Goal: Task Accomplishment & Management: Manage account settings

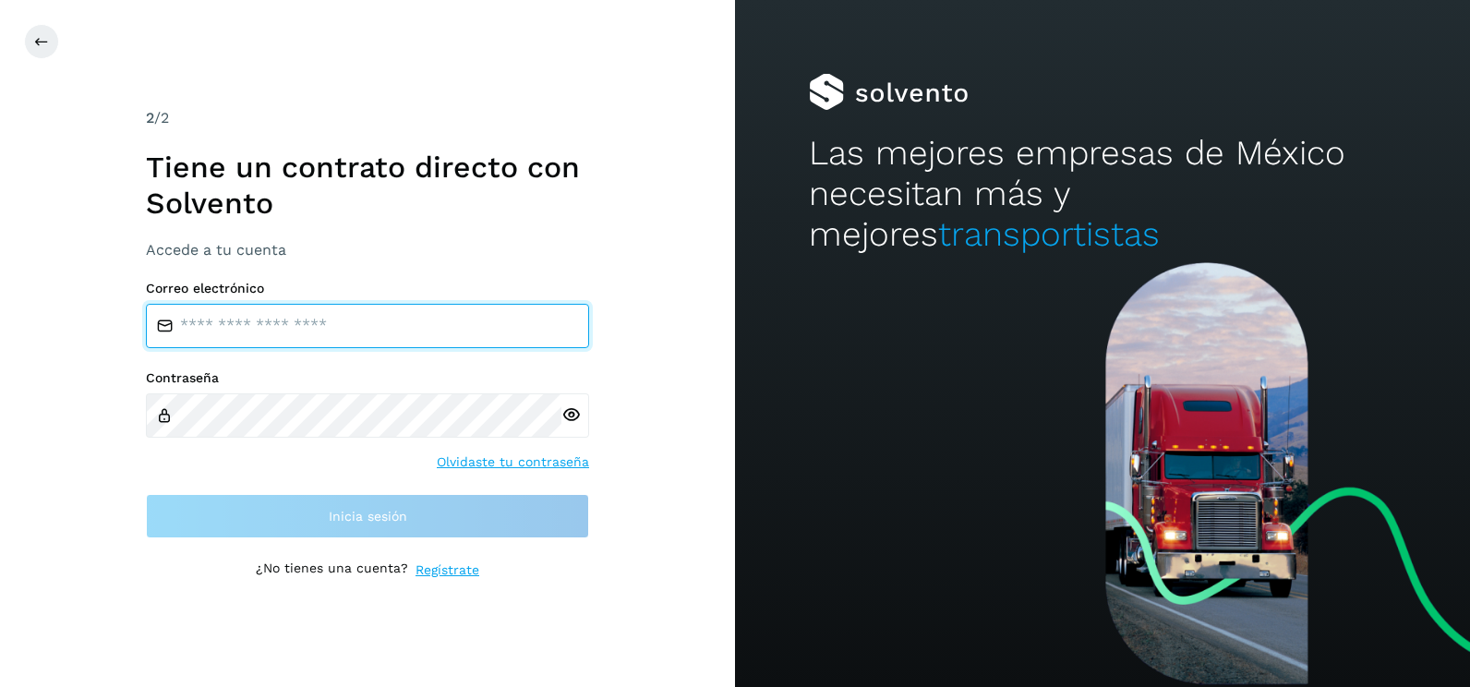
type input "**********"
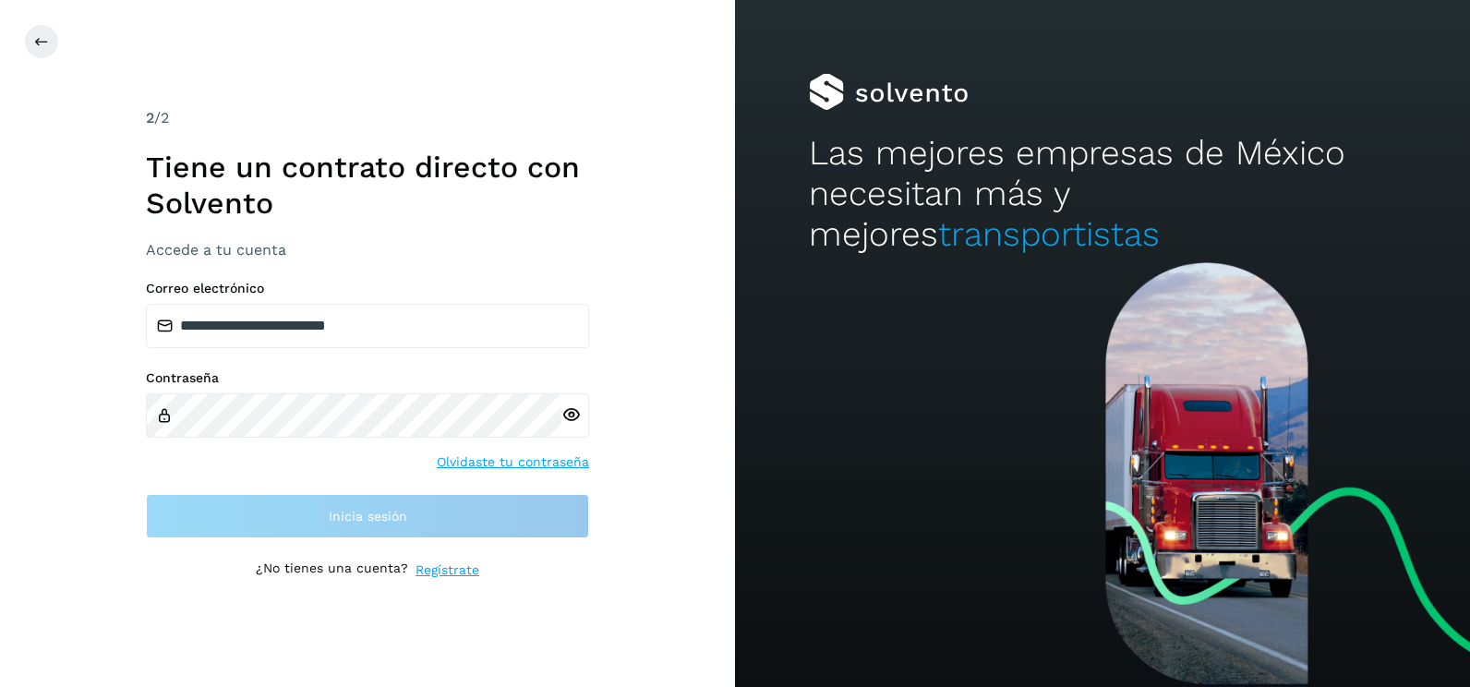
click at [642, 347] on div "**********" at bounding box center [367, 343] width 735 height 687
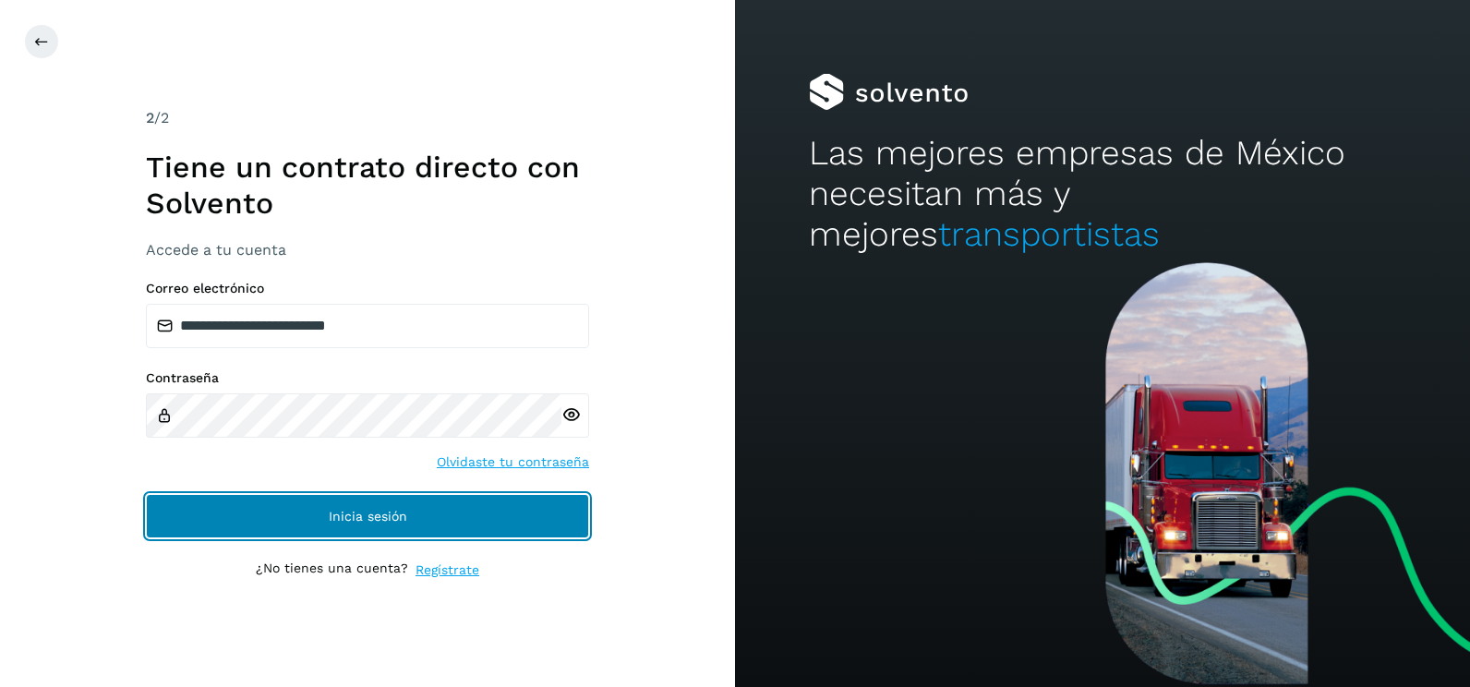
click at [560, 503] on button "Inicia sesión" at bounding box center [367, 516] width 443 height 44
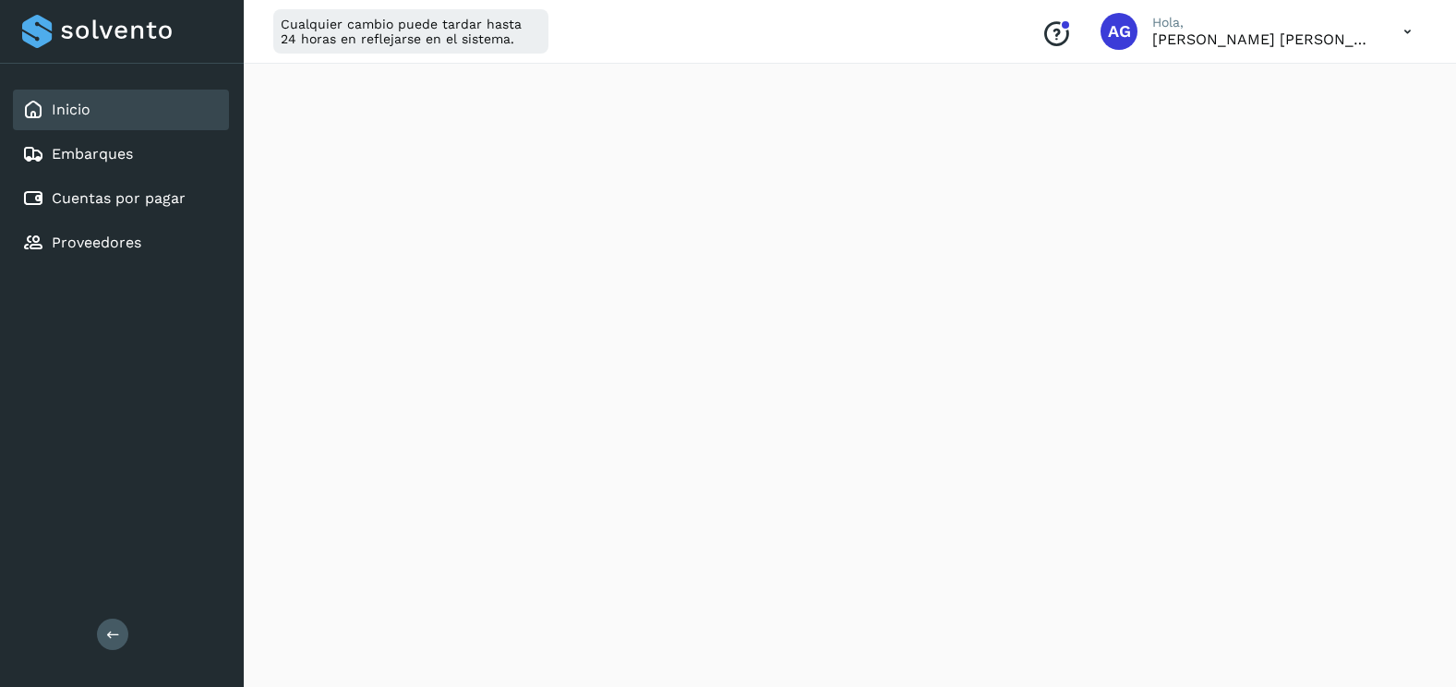
scroll to position [1099, 0]
